Goal: Browse casually: Explore the website without a specific task or goal

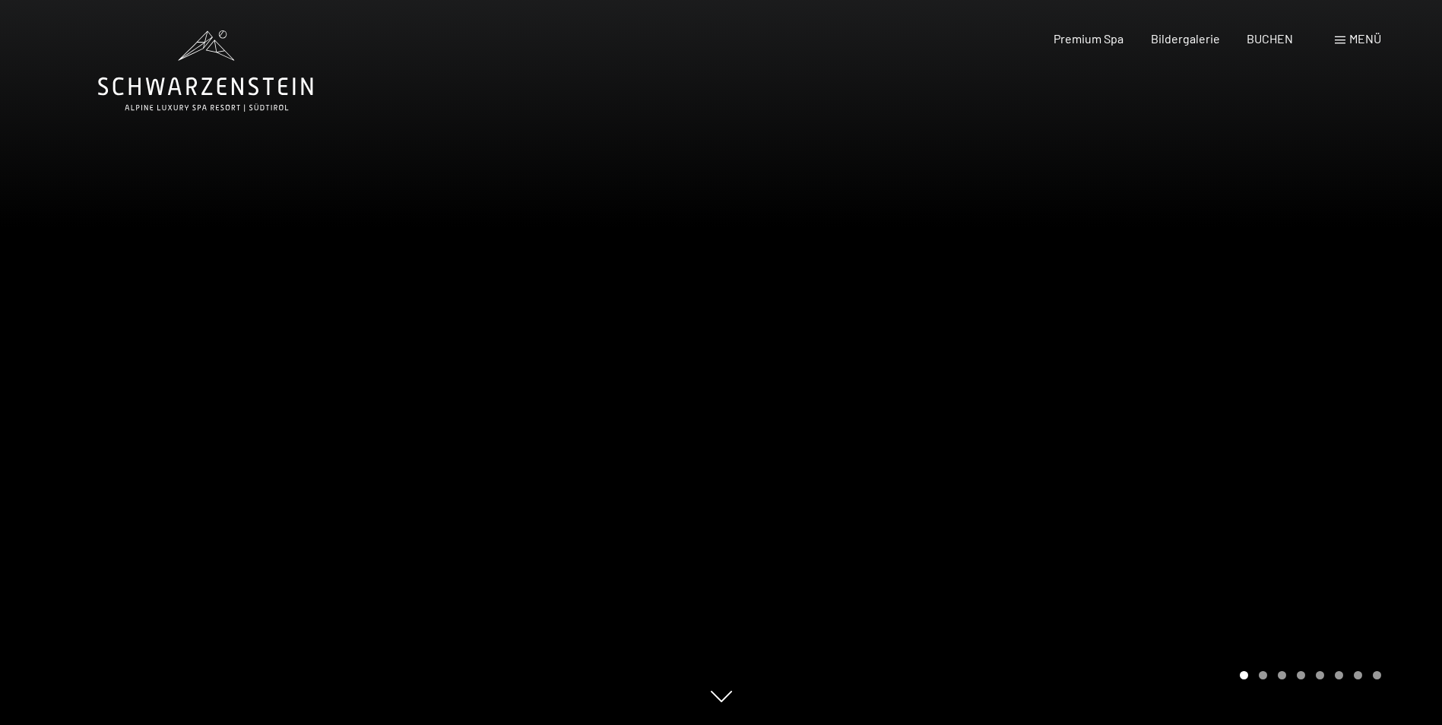
click at [1262, 672] on div "Carousel Page 2" at bounding box center [1263, 675] width 8 height 8
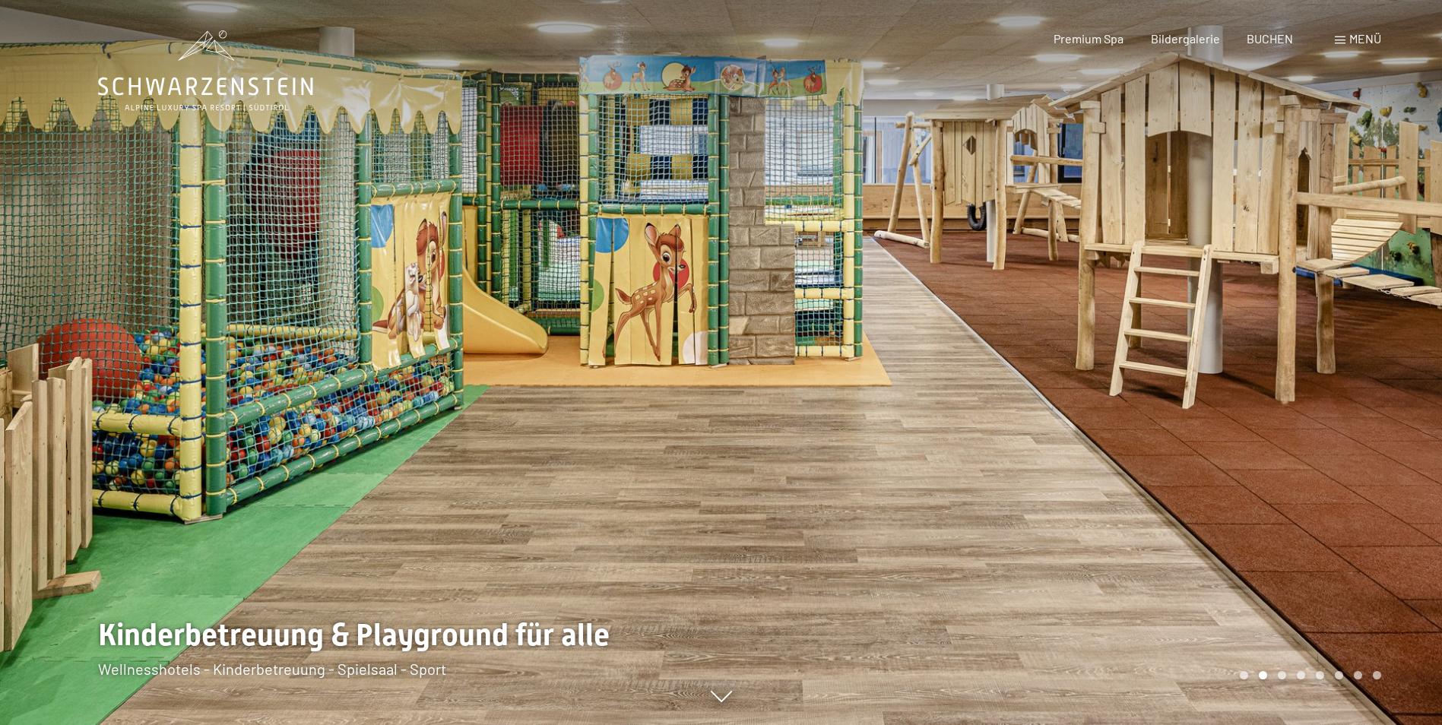
click at [1277, 674] on div "Carousel Pagination" at bounding box center [1307, 675] width 147 height 8
click at [1281, 675] on div "Carousel Page 3" at bounding box center [1282, 675] width 8 height 8
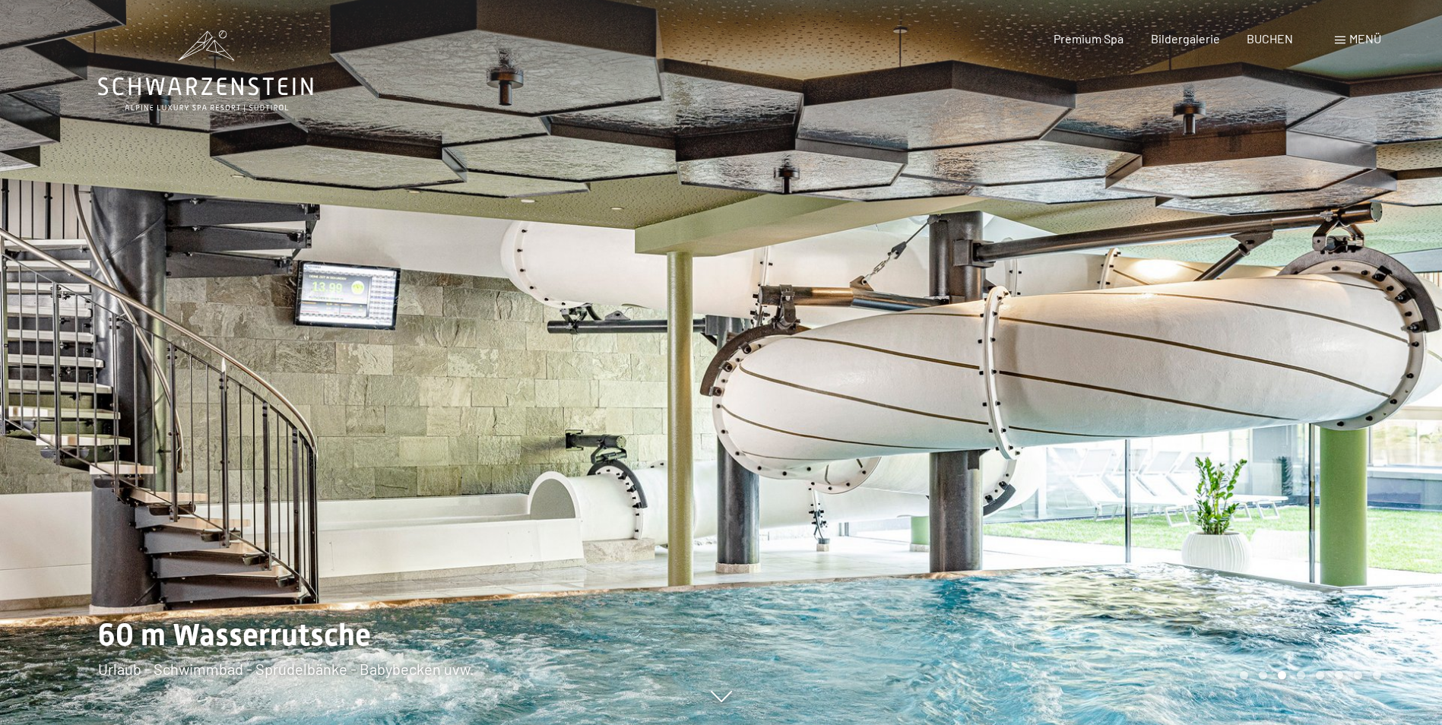
click at [1301, 674] on div "Carousel Page 4" at bounding box center [1301, 675] width 8 height 8
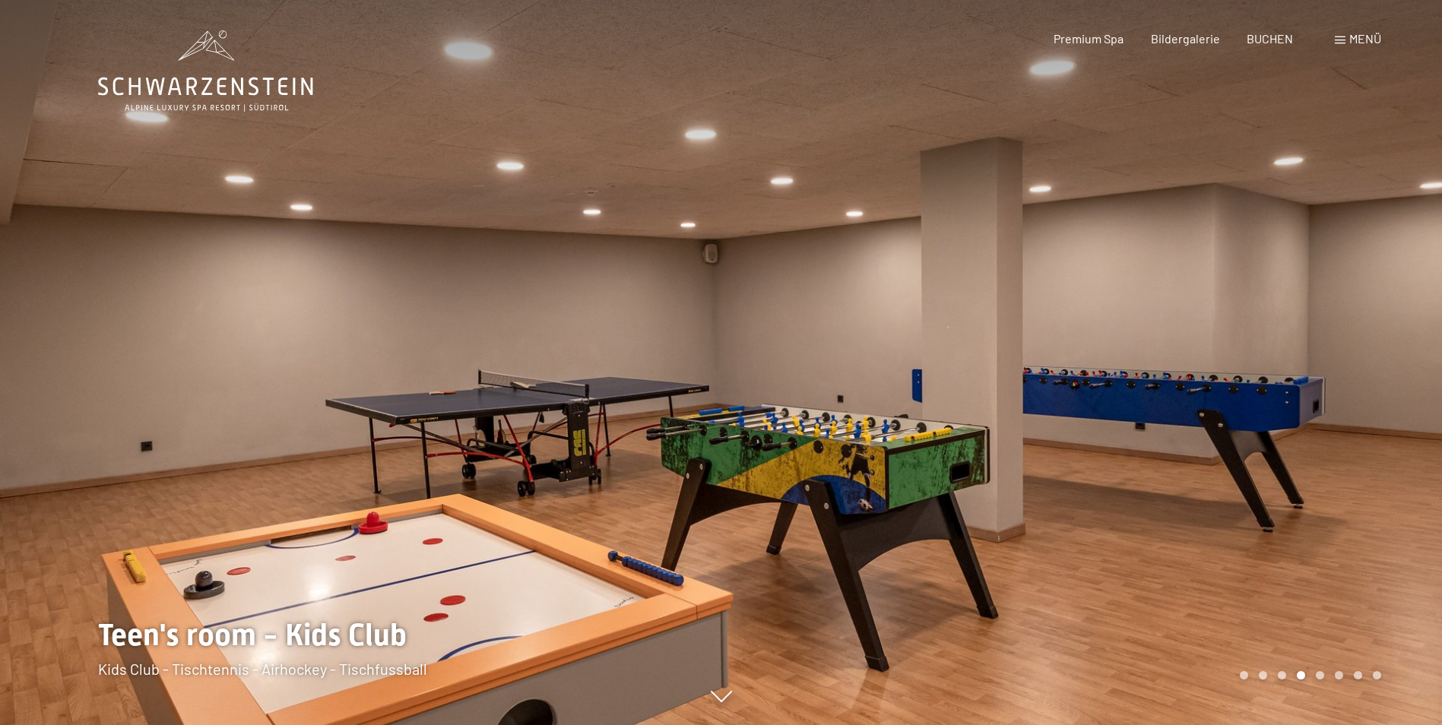
click at [1324, 677] on div "Carousel Pagination" at bounding box center [1307, 675] width 147 height 8
click at [1321, 678] on div "Carousel Page 5" at bounding box center [1320, 675] width 8 height 8
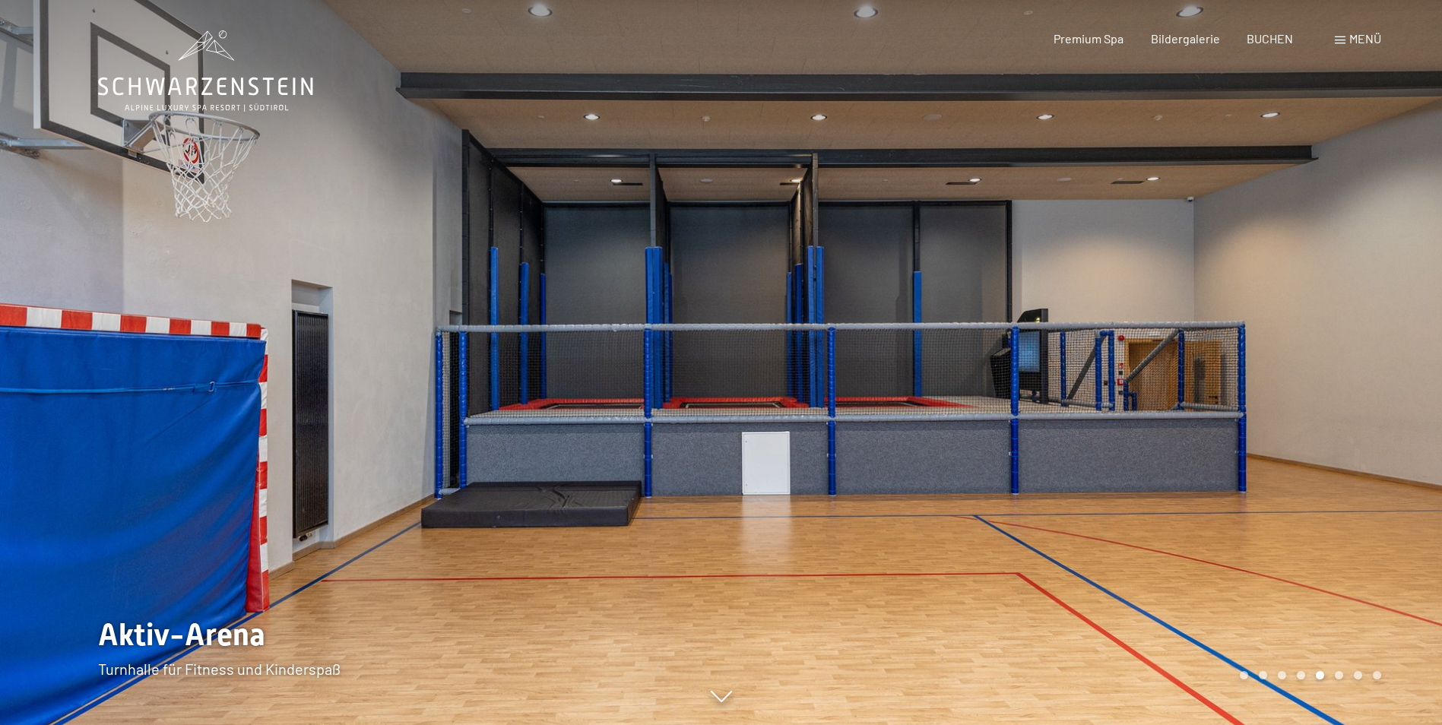
click at [1334, 678] on div "Carousel Pagination" at bounding box center [1307, 675] width 147 height 8
click at [1329, 678] on div "Carousel Pagination" at bounding box center [1307, 675] width 147 height 8
click at [1323, 675] on div "Carousel Page 5 (Current Slide)" at bounding box center [1320, 675] width 8 height 8
click at [1334, 674] on div "Carousel Pagination" at bounding box center [1307, 675] width 147 height 8
click at [1338, 674] on div "Carousel Page 6" at bounding box center [1339, 675] width 8 height 8
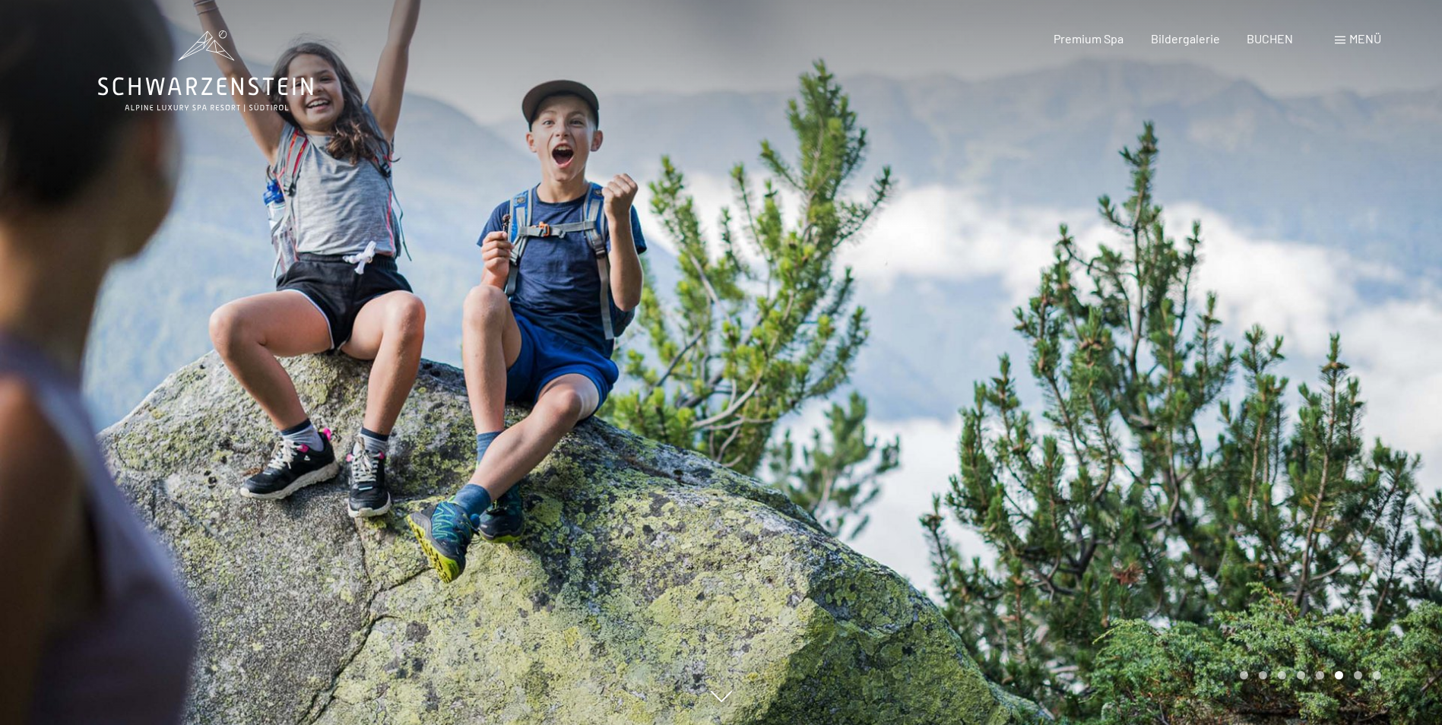
click at [1359, 677] on div "Carousel Page 7" at bounding box center [1358, 675] width 8 height 8
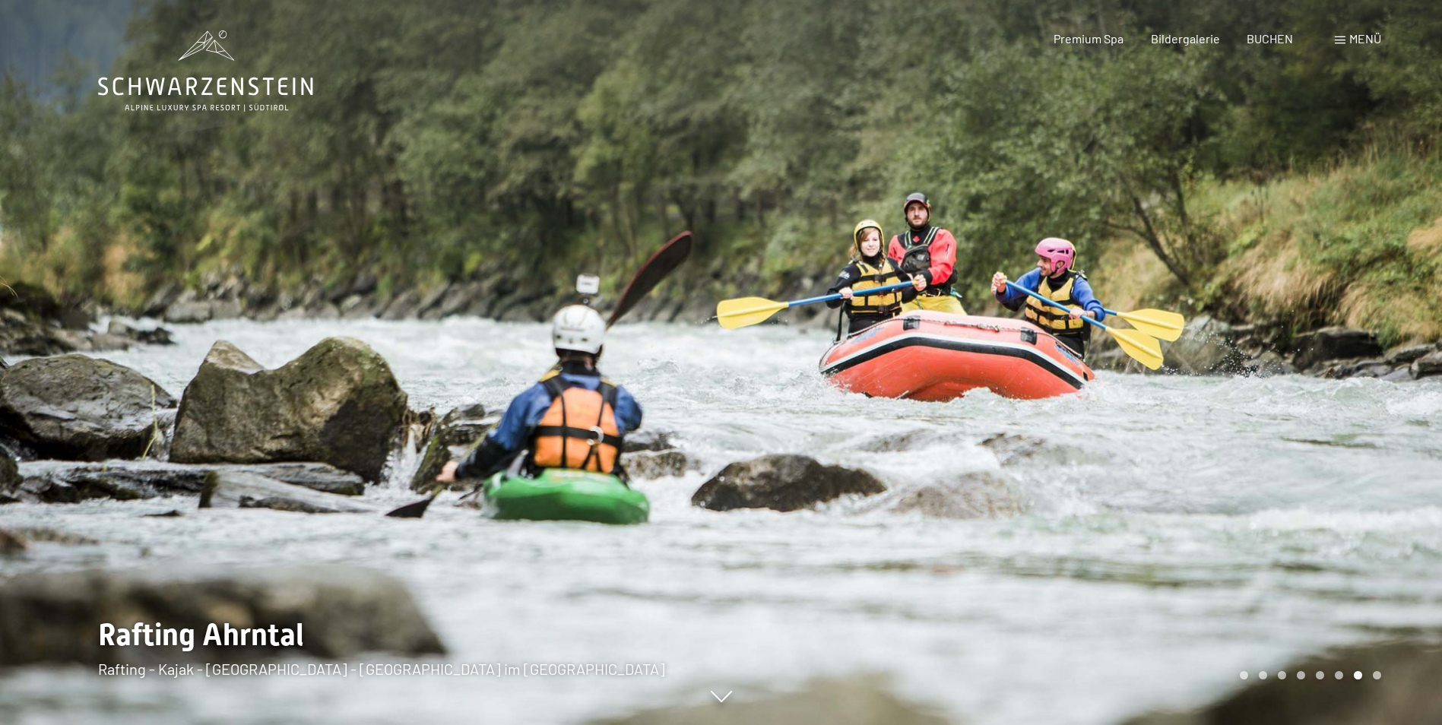
click at [1369, 676] on div "Carousel Pagination" at bounding box center [1307, 675] width 147 height 8
click at [1368, 679] on div "Carousel Pagination" at bounding box center [1307, 675] width 147 height 8
